Goal: Task Accomplishment & Management: Complete application form

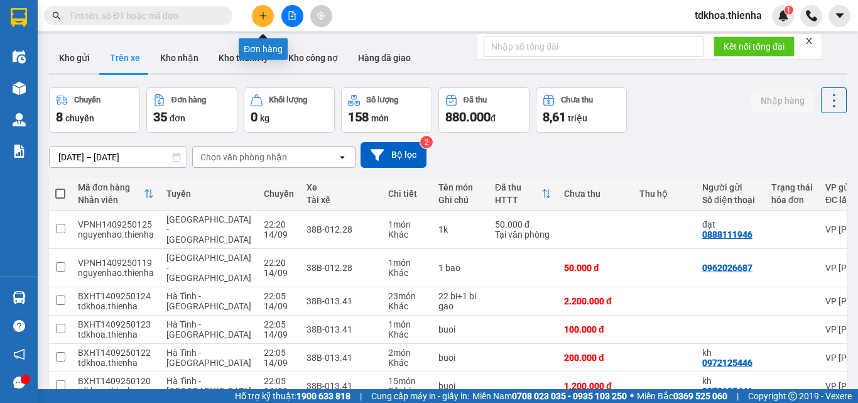
click at [266, 13] on icon "plus" at bounding box center [263, 15] width 9 height 9
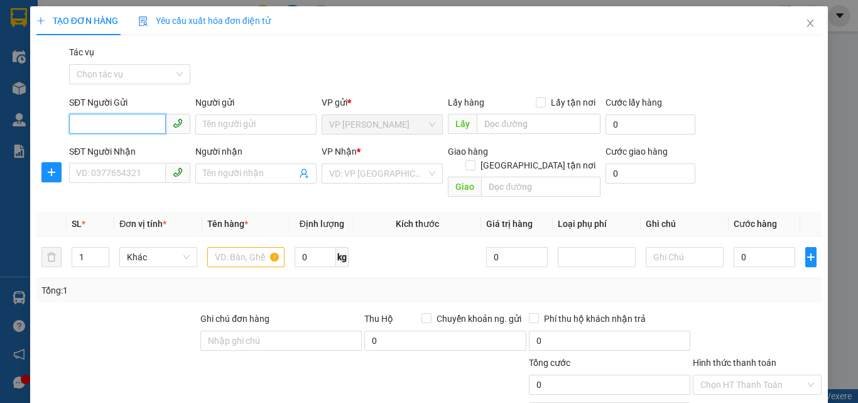
click at [134, 128] on input "SĐT Người Gửi" at bounding box center [117, 124] width 97 height 20
type input "7"
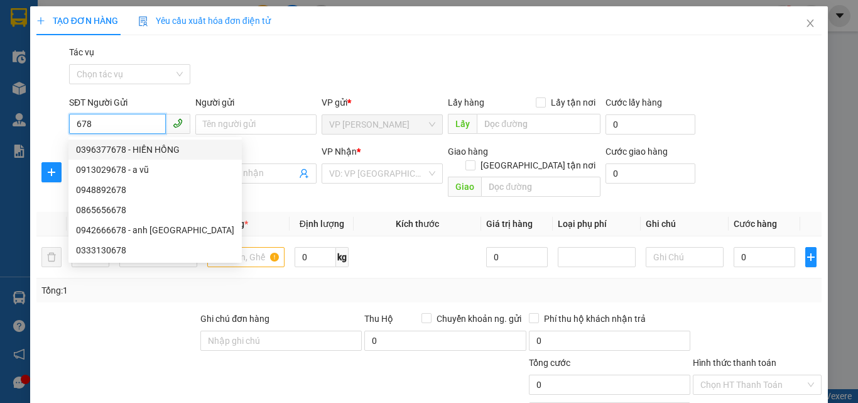
click at [96, 151] on div "0396377678 - HIỀN HỒNG" at bounding box center [155, 150] width 158 height 14
type input "0396377678"
type input "HIỀN HỒNG"
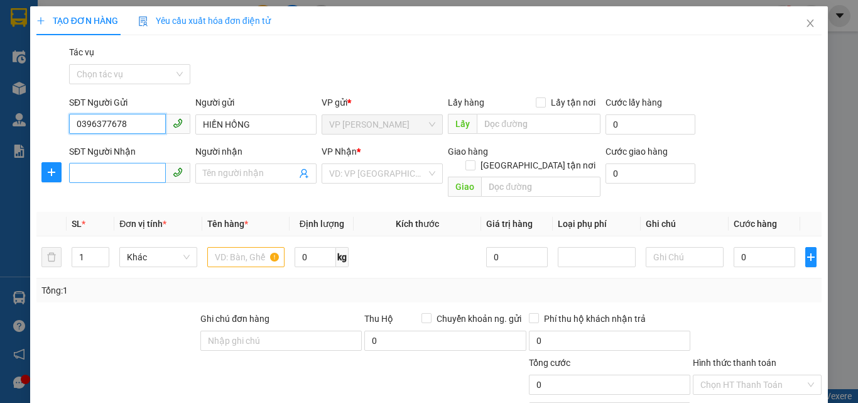
type input "0396377678"
click at [89, 172] on input "SĐT Người Nhận" at bounding box center [117, 173] width 97 height 20
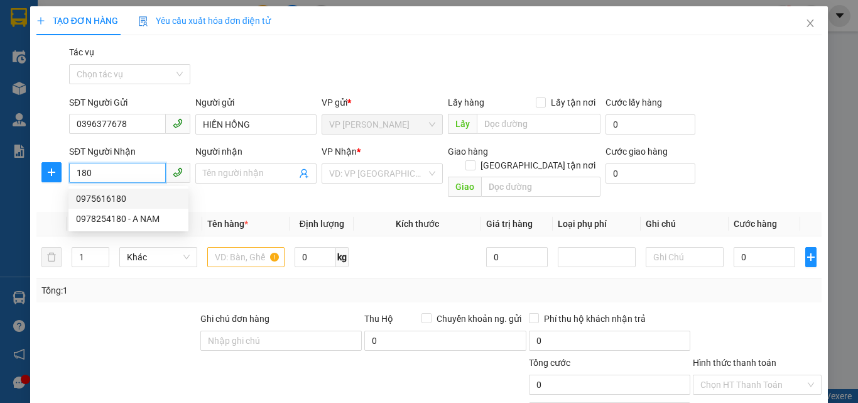
click at [104, 201] on div "0975616180" at bounding box center [128, 199] width 105 height 14
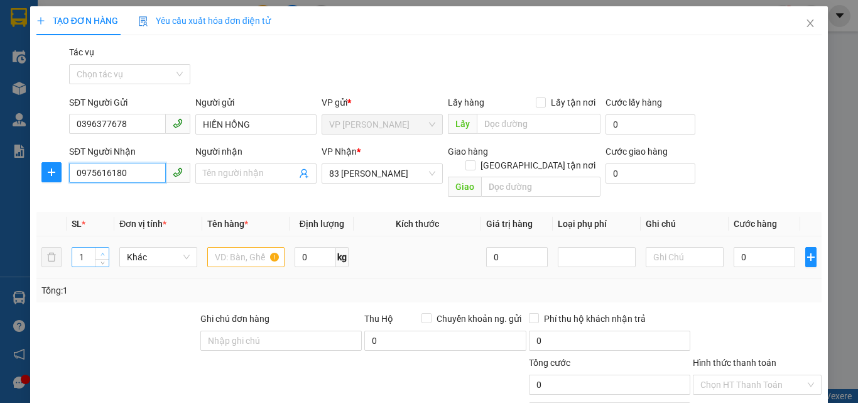
type input "0975616180"
type input "2"
click at [102, 250] on span "up" at bounding box center [103, 254] width 8 height 8
click at [232, 247] on input "text" at bounding box center [246, 257] width 78 height 20
type input "buoi"
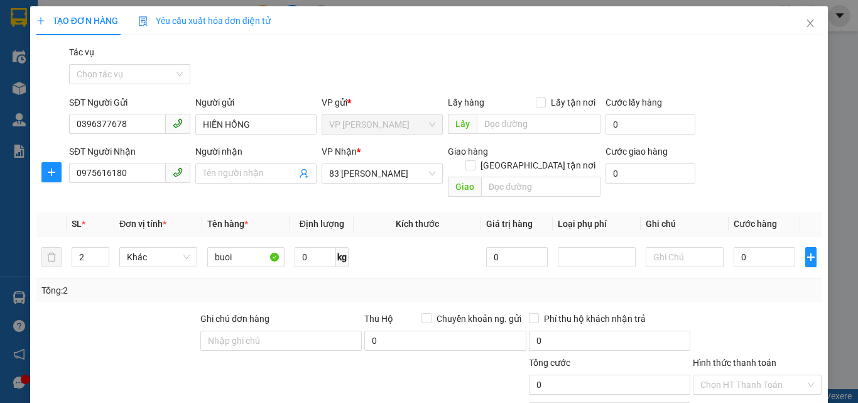
click at [694, 358] on label "Hình thức thanh toán" at bounding box center [735, 363] width 84 height 10
click at [701, 375] on input "Hình thức thanh toán" at bounding box center [753, 384] width 105 height 19
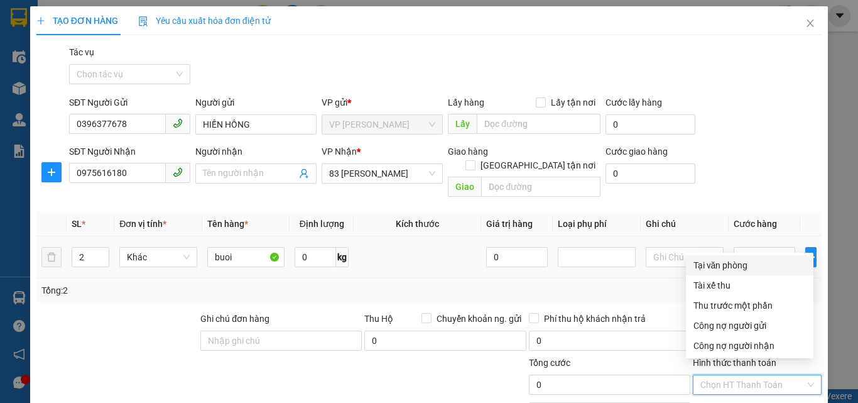
click at [714, 263] on div "Tại văn phòng" at bounding box center [750, 265] width 112 height 14
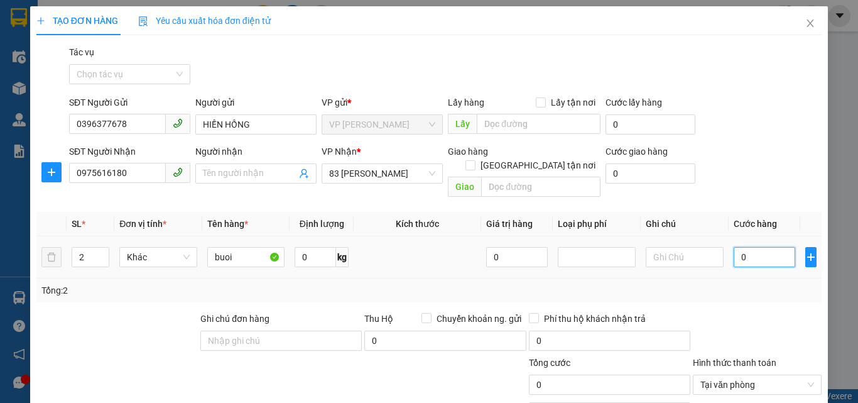
type input "2"
type input "20"
type input "200"
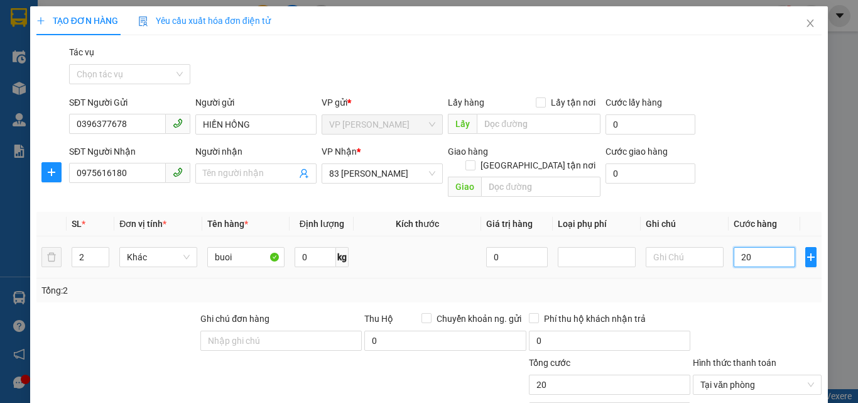
type input "200"
type input "2.000"
type input "20.000"
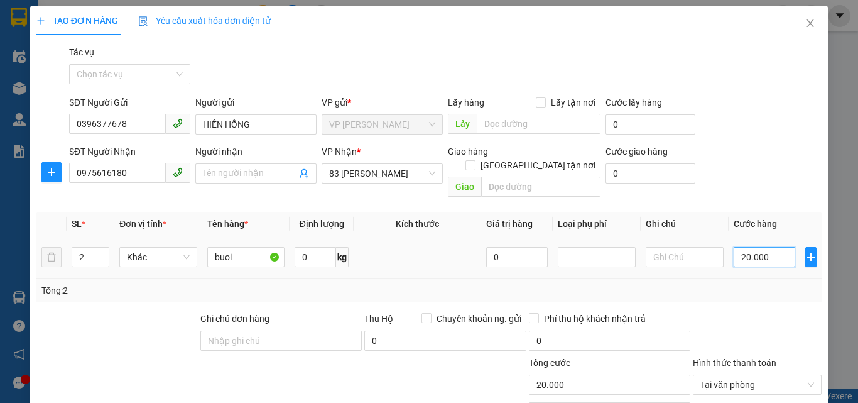
type input "200.000"
click at [687, 247] on input "text" at bounding box center [685, 257] width 78 height 20
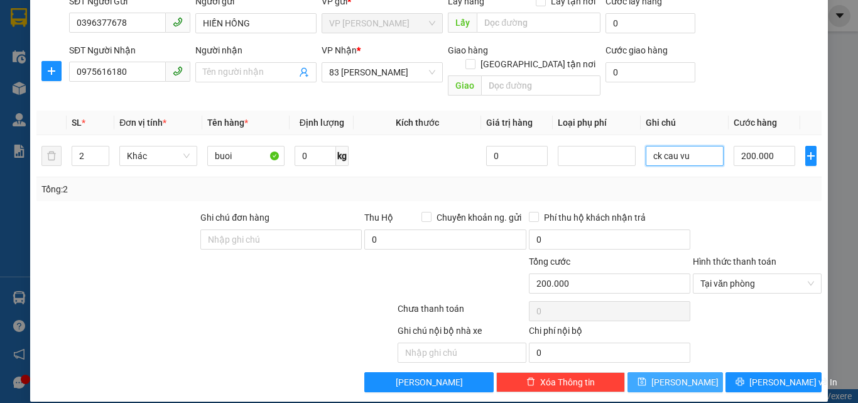
type input "ck cau vu"
click at [699, 372] on button "[PERSON_NAME]" at bounding box center [676, 382] width 96 height 20
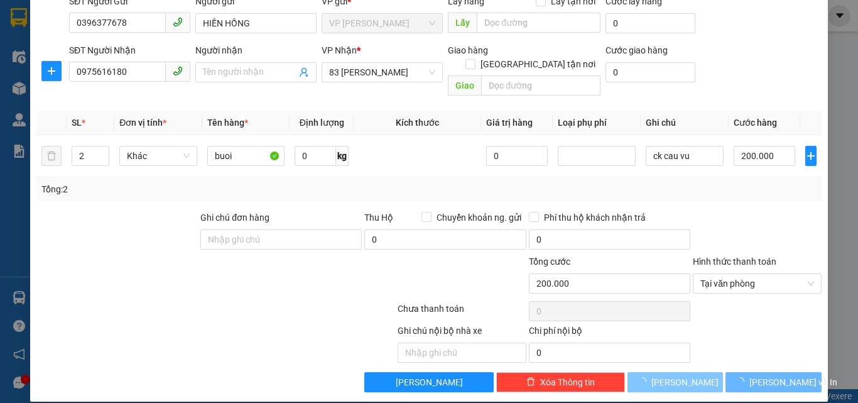
type input "1"
type input "0"
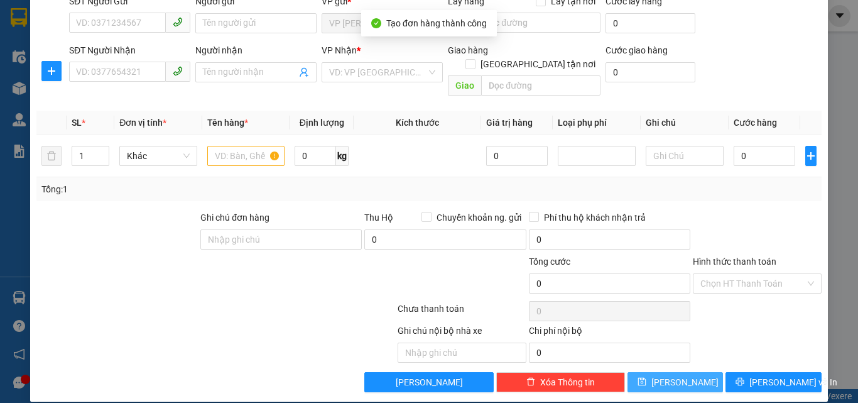
scroll to position [0, 0]
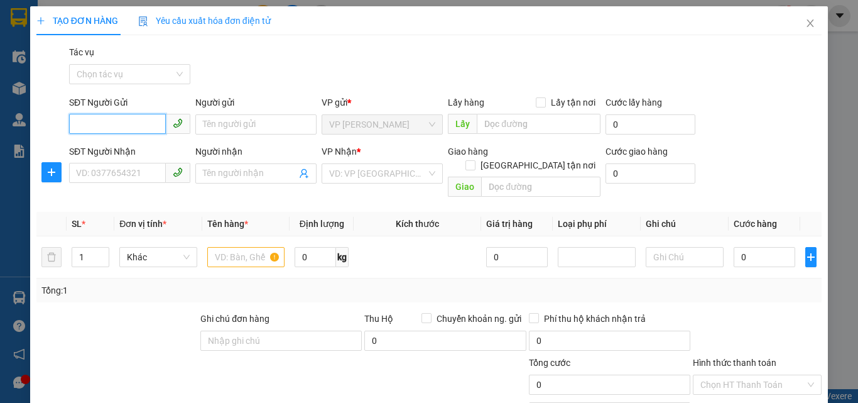
click at [134, 126] on input "SĐT Người Gửi" at bounding box center [117, 124] width 97 height 20
type input "0971220848"
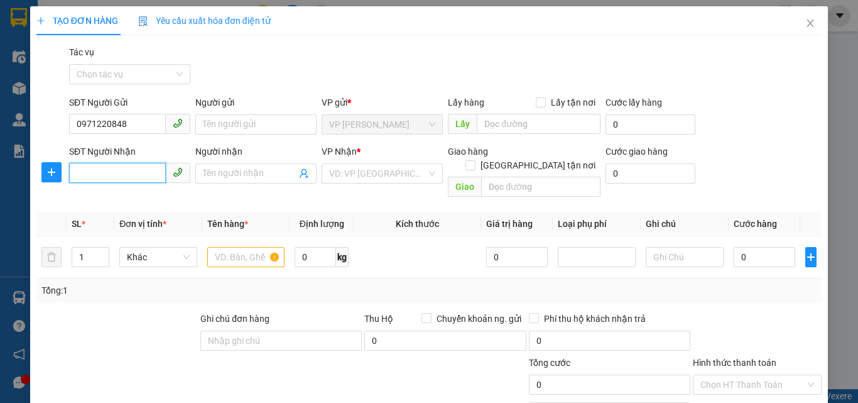
click at [110, 172] on input "SĐT Người Nhận" at bounding box center [117, 173] width 97 height 20
type input "0912448285"
type input "2"
click at [102, 253] on icon "up" at bounding box center [103, 254] width 4 height 3
click at [247, 247] on input "text" at bounding box center [246, 257] width 78 height 20
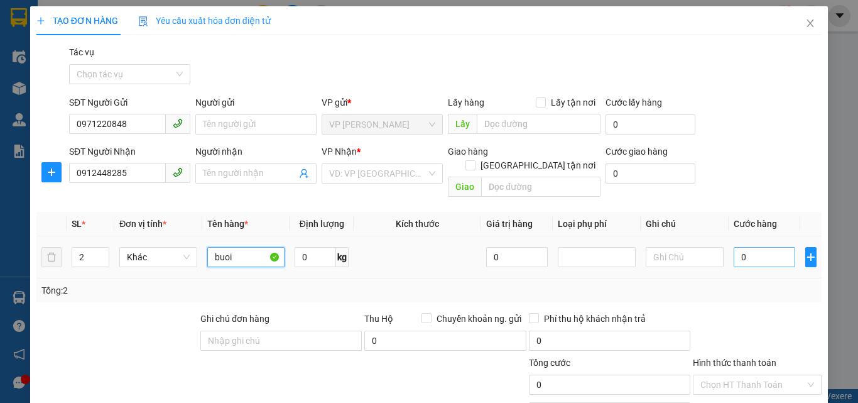
type input "buoi"
type input "1"
type input "16"
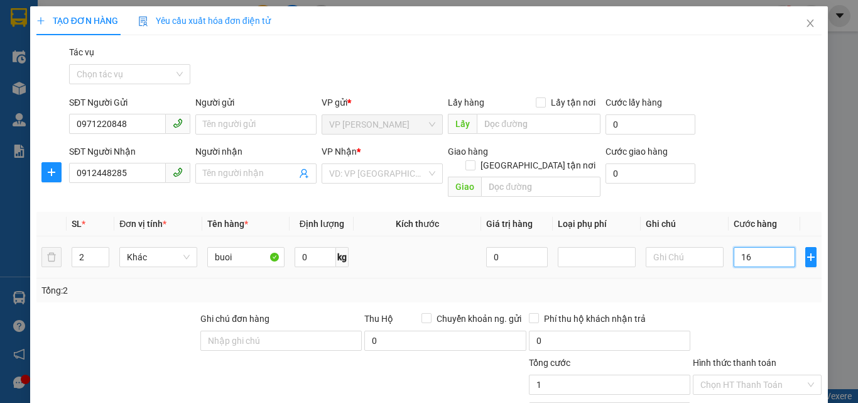
type input "16"
type input "160"
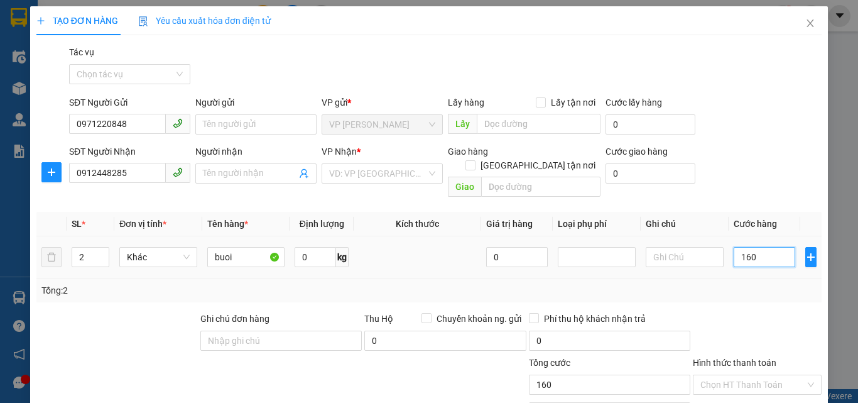
type input "1.600"
type input "16.000"
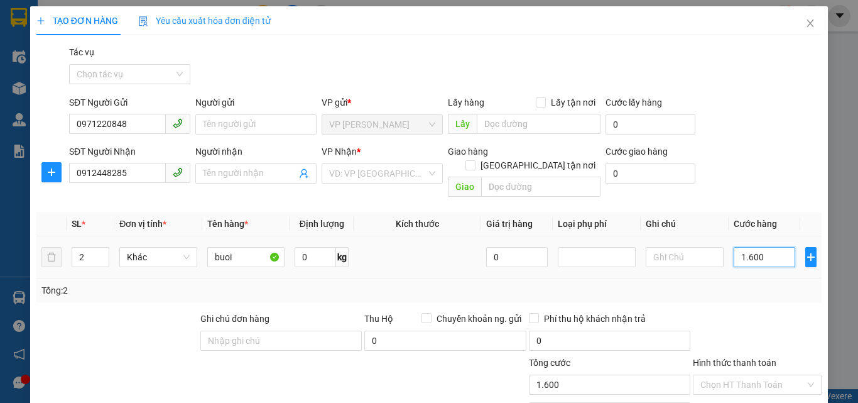
type input "16.000"
type input "160.000"
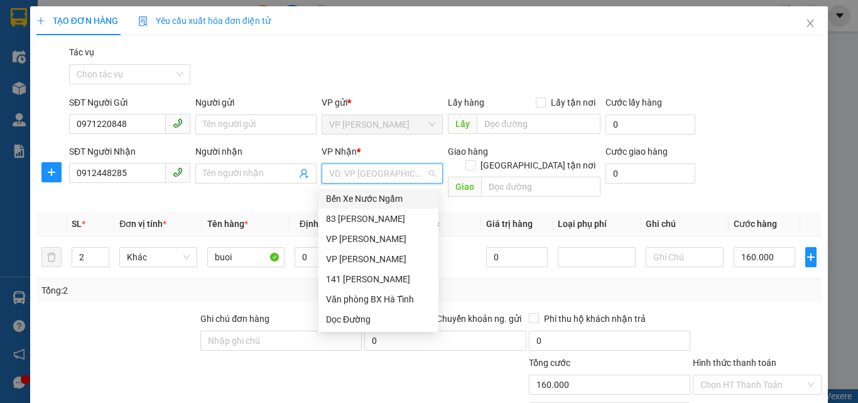
click at [359, 172] on input "search" at bounding box center [377, 173] width 97 height 19
click at [358, 261] on div "VP [PERSON_NAME]" at bounding box center [378, 259] width 105 height 14
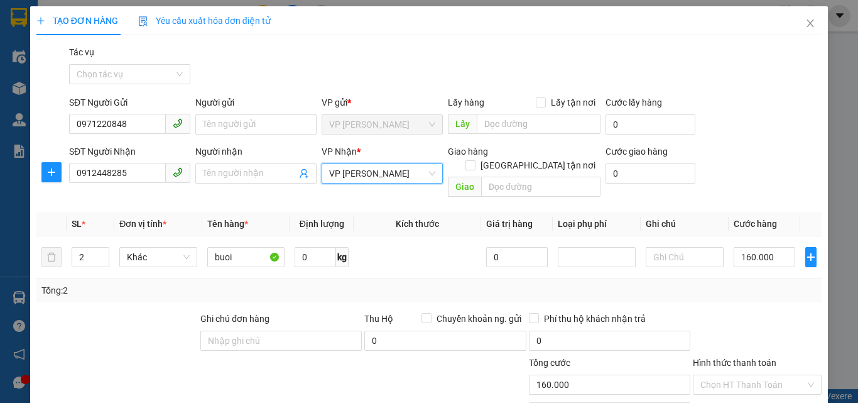
scroll to position [101, 0]
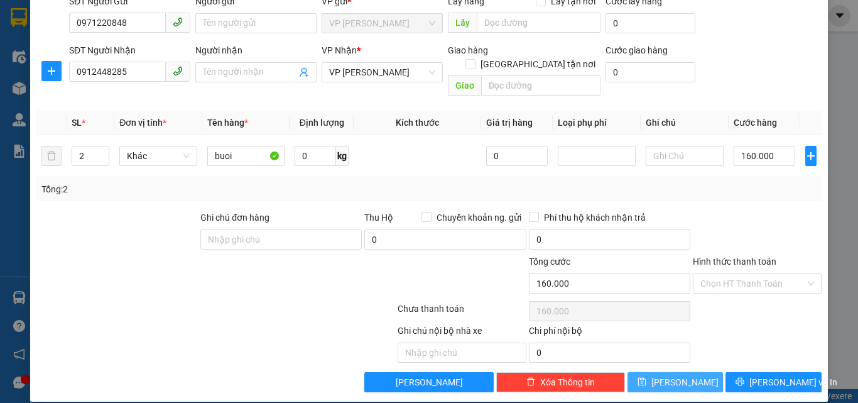
click at [640, 372] on button "[PERSON_NAME]" at bounding box center [676, 382] width 96 height 20
type input "1"
type input "0"
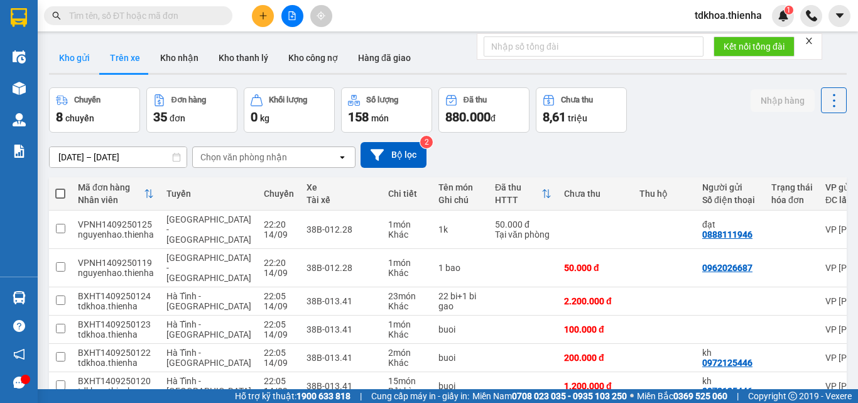
click at [85, 57] on button "Kho gửi" at bounding box center [74, 58] width 51 height 30
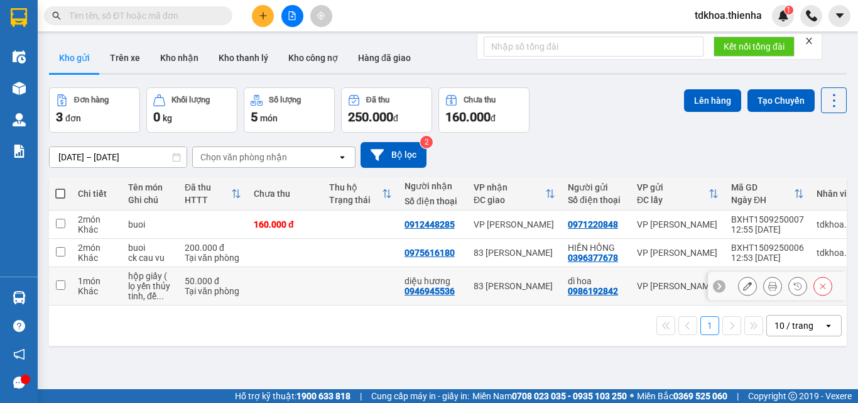
click at [62, 283] on input "checkbox" at bounding box center [60, 284] width 9 height 9
checkbox input "true"
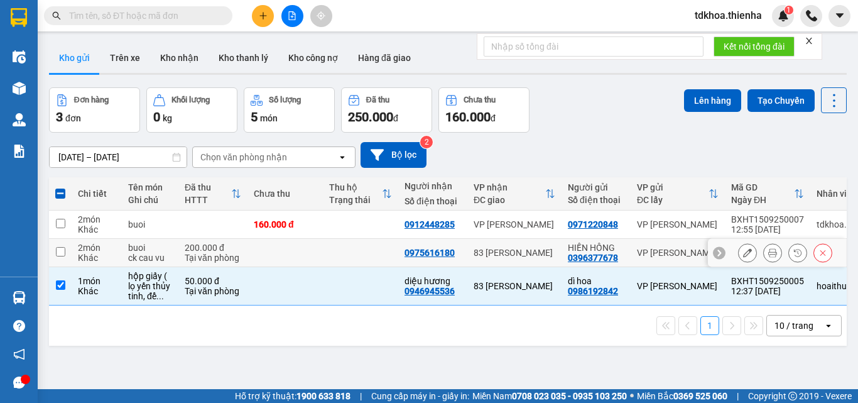
drag, startPoint x: 62, startPoint y: 254, endPoint x: 65, endPoint y: 248, distance: 7.3
click at [63, 253] on td at bounding box center [60, 253] width 23 height 28
checkbox input "true"
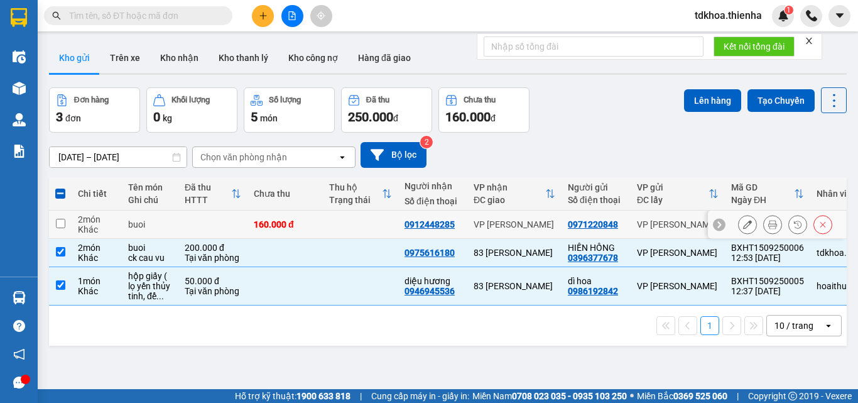
click at [55, 217] on td at bounding box center [60, 224] width 23 height 28
checkbox input "true"
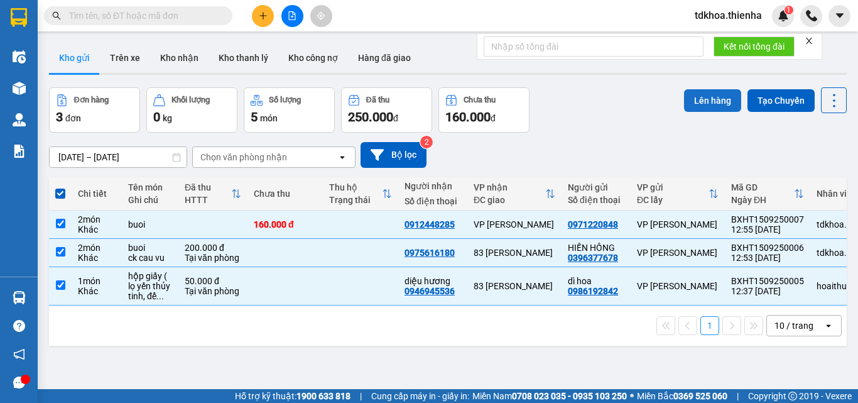
click at [696, 99] on button "Lên hàng" at bounding box center [712, 100] width 57 height 23
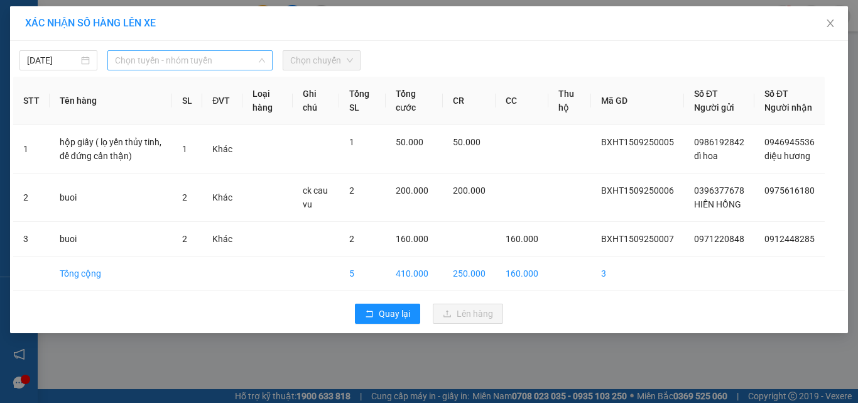
click at [233, 60] on span "Chọn tuyến - nhóm tuyến" at bounding box center [190, 60] width 150 height 19
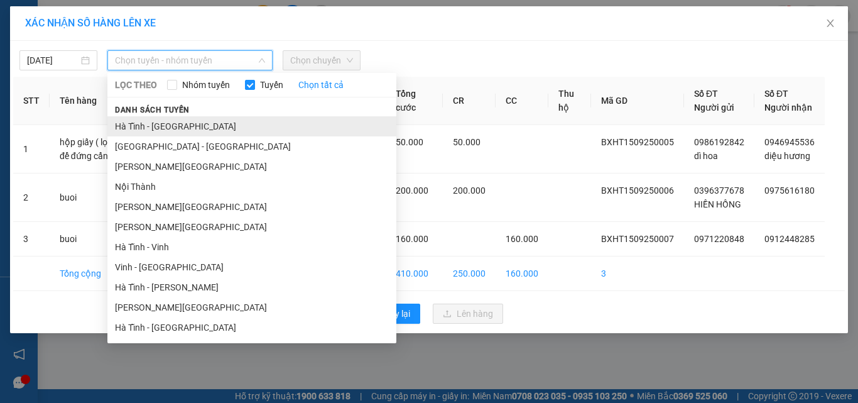
click at [166, 125] on li "Hà Tĩnh - [GEOGRAPHIC_DATA]" at bounding box center [251, 126] width 289 height 20
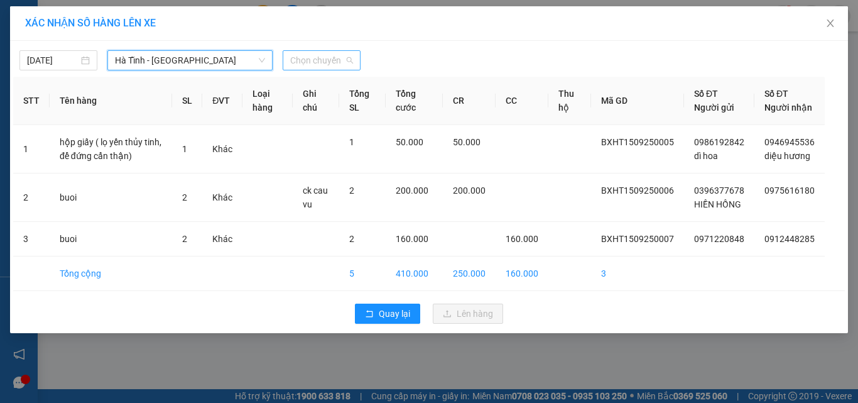
click at [307, 57] on span "Chọn chuyến" at bounding box center [321, 60] width 63 height 19
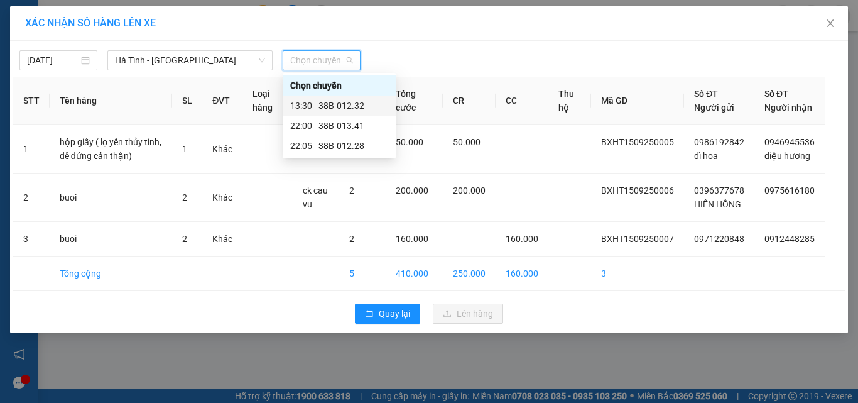
click at [345, 108] on div "13:30 - 38B-012.32" at bounding box center [339, 106] width 98 height 14
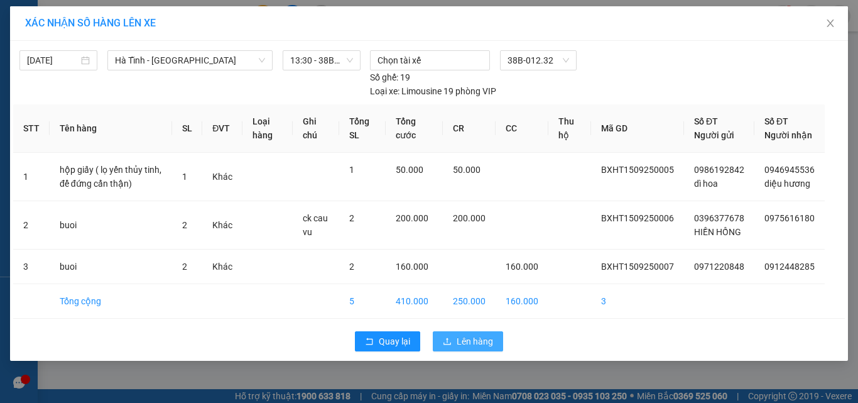
click at [468, 348] on span "Lên hàng" at bounding box center [475, 341] width 36 height 14
